Goal: Transaction & Acquisition: Purchase product/service

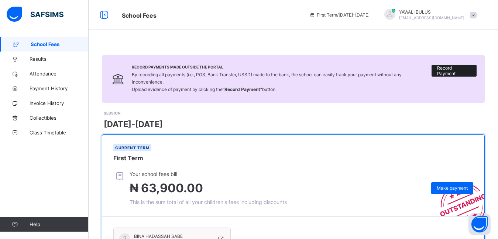
click at [458, 70] on span "Record Payment" at bounding box center [454, 70] width 34 height 11
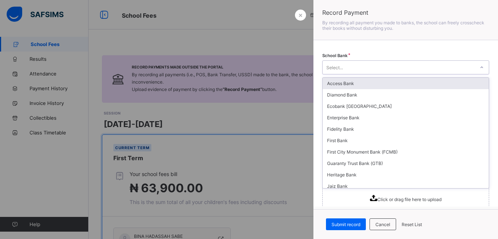
click at [479, 68] on icon at bounding box center [481, 67] width 4 height 7
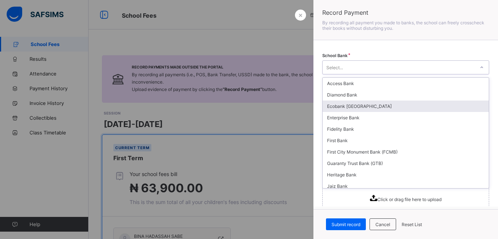
type input "*"
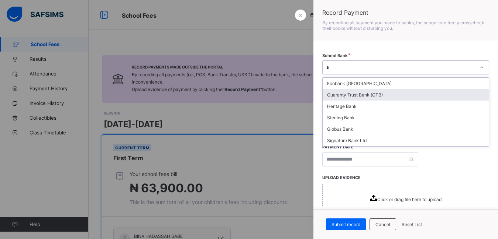
click at [358, 96] on div "Guaranty Trust Bank (GTB)" at bounding box center [405, 94] width 166 height 11
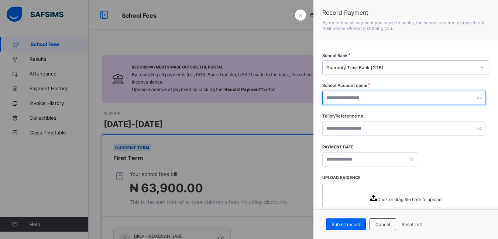
click at [386, 98] on input "text" at bounding box center [403, 98] width 163 height 14
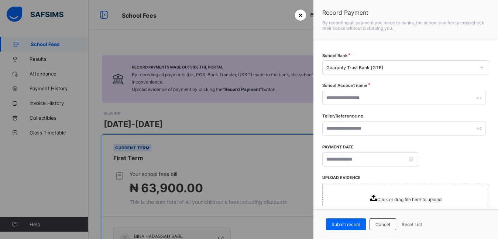
click at [298, 15] on span "×" at bounding box center [300, 15] width 4 height 8
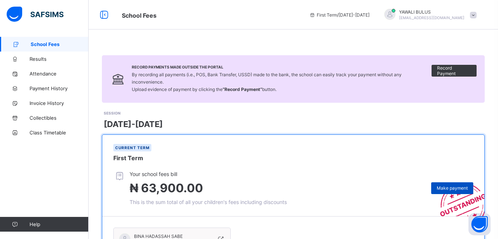
click at [453, 190] on span "Make payment" at bounding box center [451, 189] width 31 height 6
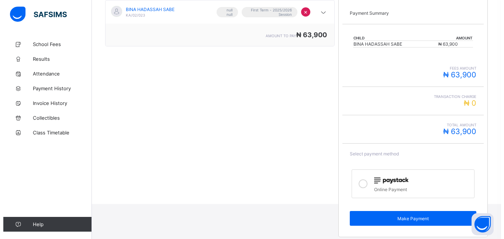
scroll to position [139, 0]
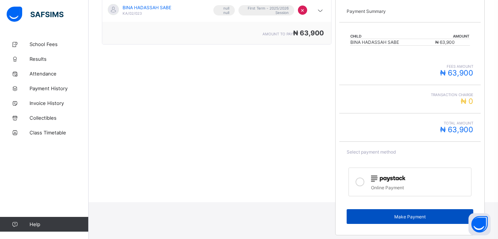
click at [408, 218] on span "Make Payment" at bounding box center [409, 217] width 115 height 6
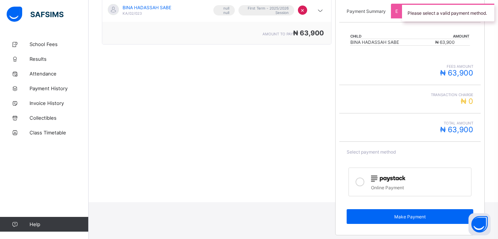
click at [364, 181] on icon at bounding box center [359, 182] width 9 height 9
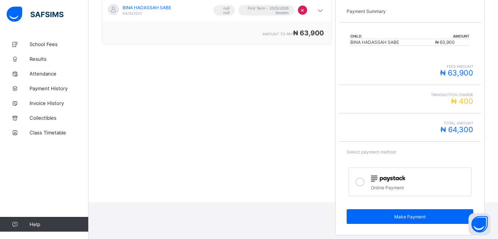
drag, startPoint x: 391, startPoint y: 215, endPoint x: 382, endPoint y: 219, distance: 9.4
click at [382, 219] on span "Make Payment" at bounding box center [409, 217] width 115 height 6
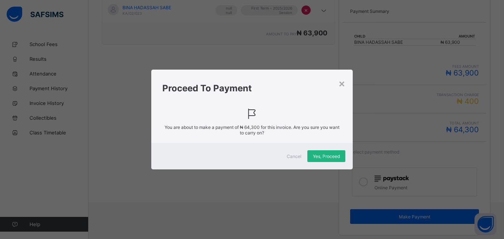
click at [321, 158] on span "Yes, Proceed" at bounding box center [326, 157] width 27 height 6
click at [318, 162] on div "Yes, Proceed" at bounding box center [326, 156] width 38 height 12
click at [319, 156] on span "Yes, Proceed" at bounding box center [326, 157] width 27 height 6
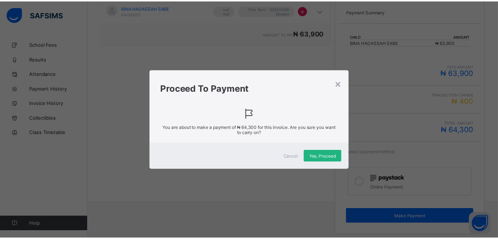
scroll to position [0, 0]
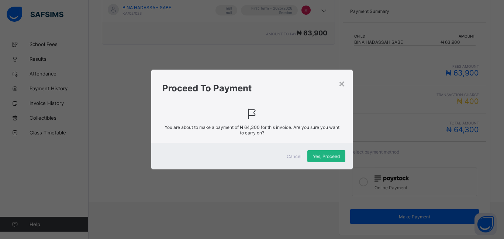
click at [0, 0] on html at bounding box center [0, 0] width 0 height 0
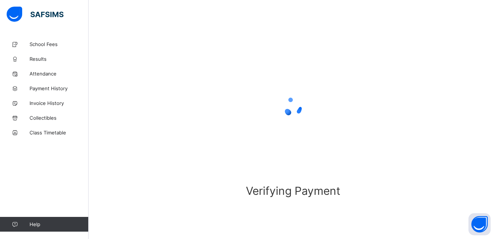
scroll to position [43, 0]
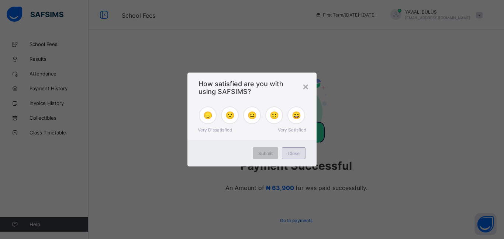
click at [289, 152] on span "Close" at bounding box center [294, 154] width 12 height 6
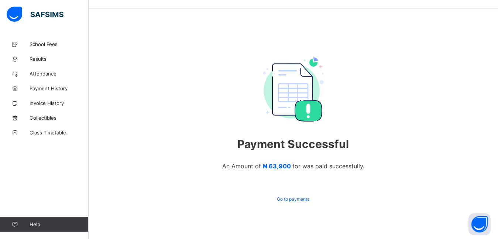
scroll to position [30, 0]
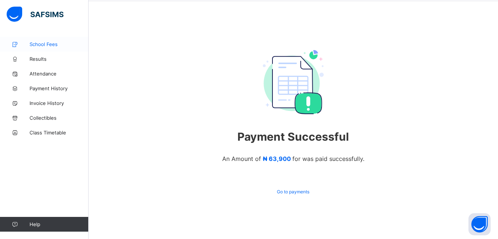
click at [45, 44] on span "School Fees" at bounding box center [59, 44] width 59 height 6
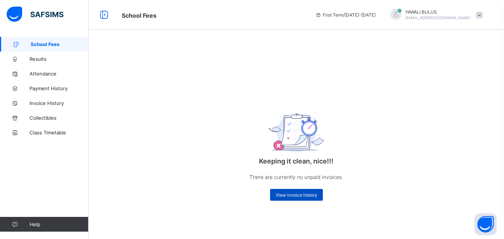
click at [287, 193] on span "View invoice history" at bounding box center [297, 196] width 42 height 6
click at [285, 196] on span "View invoice history" at bounding box center [297, 196] width 42 height 6
click at [289, 194] on span "View invoice history" at bounding box center [297, 196] width 42 height 6
click at [285, 195] on span "View invoice history" at bounding box center [297, 196] width 42 height 6
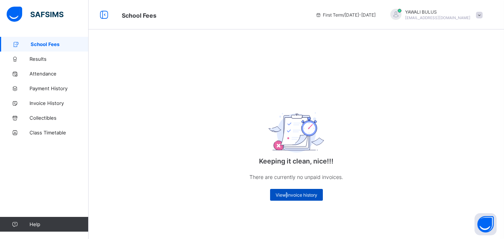
click at [285, 195] on span "View invoice history" at bounding box center [297, 196] width 42 height 6
click at [298, 194] on span "View invoice history" at bounding box center [297, 196] width 42 height 6
copy span "invoice"
click at [280, 193] on span "View invoice history" at bounding box center [297, 196] width 42 height 6
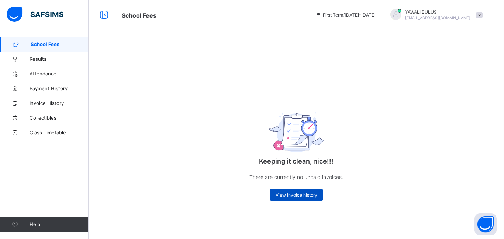
click at [279, 194] on span "View invoice history" at bounding box center [297, 196] width 42 height 6
